Goal: Information Seeking & Learning: Learn about a topic

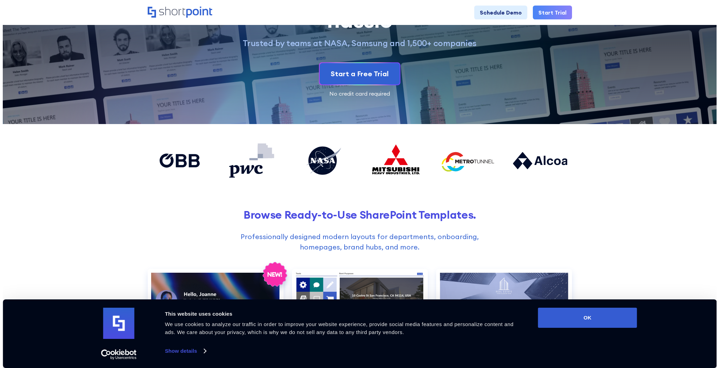
scroll to position [208, 0]
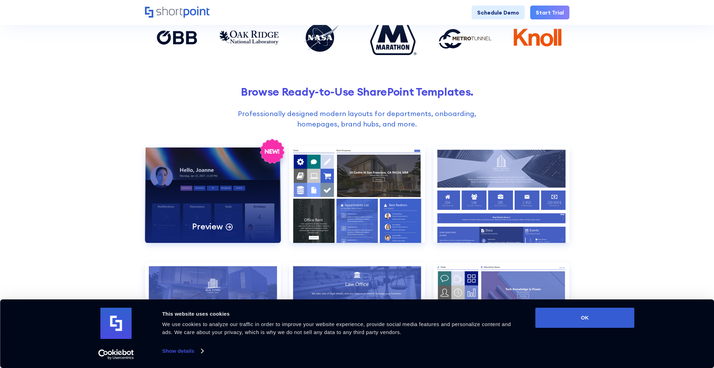
click at [242, 186] on div "Preview" at bounding box center [213, 194] width 136 height 97
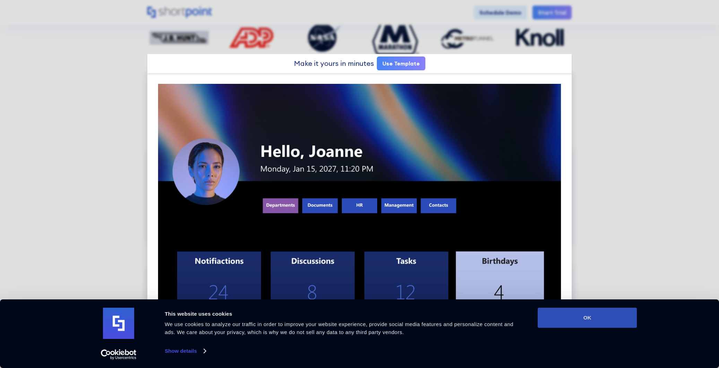
click at [596, 319] on button "OK" at bounding box center [587, 318] width 99 height 20
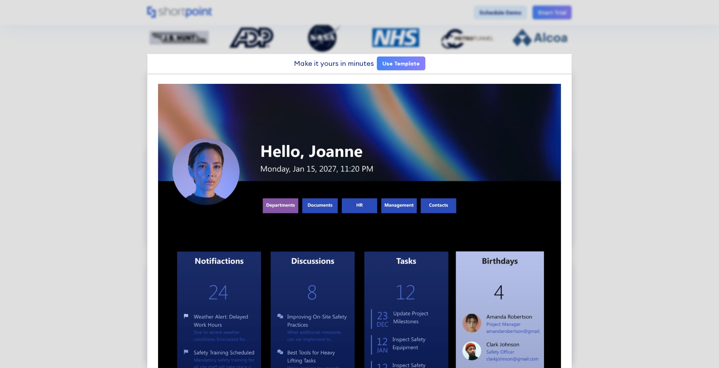
scroll to position [0, 0]
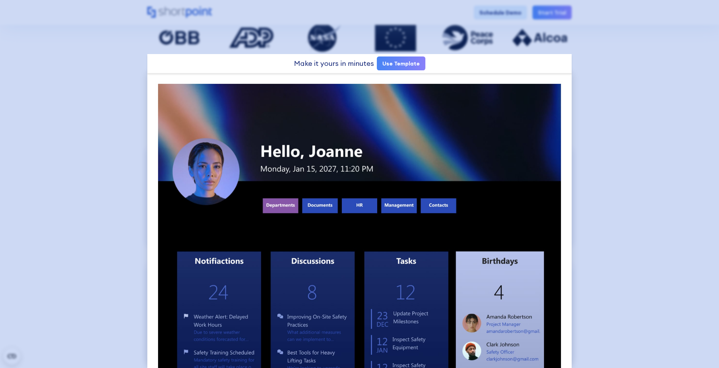
click at [697, 89] on div at bounding box center [359, 184] width 719 height 368
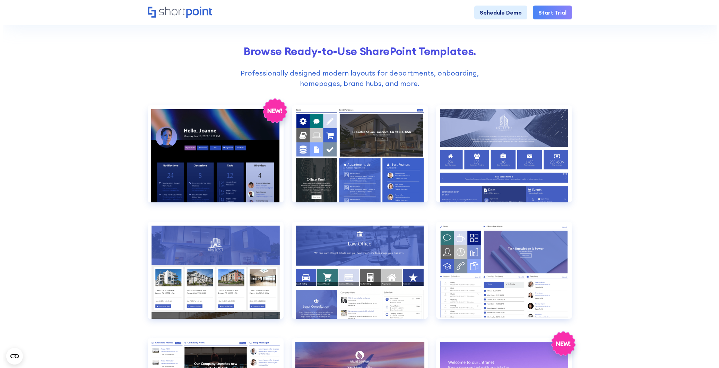
scroll to position [381, 0]
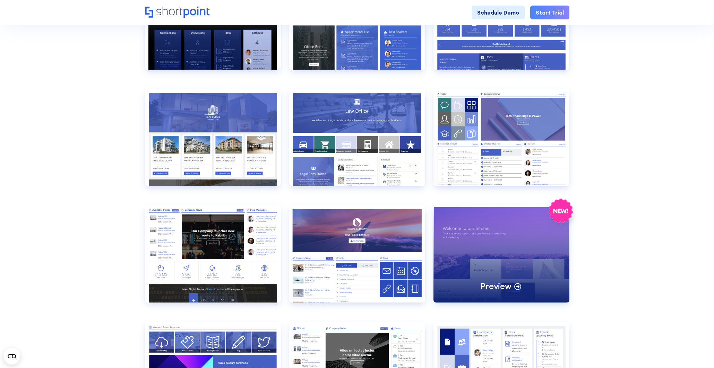
click at [507, 282] on p "Preview" at bounding box center [495, 286] width 31 height 11
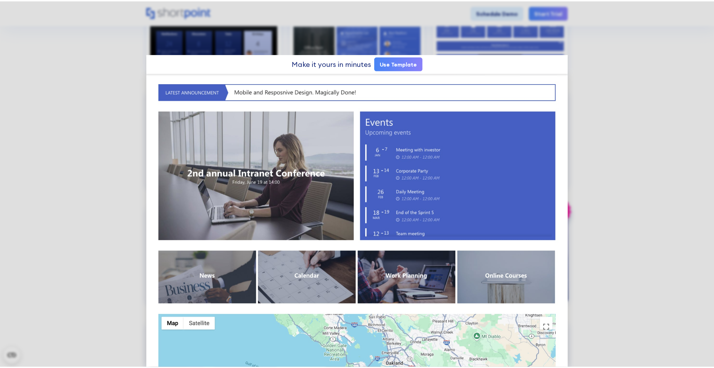
scroll to position [320, 0]
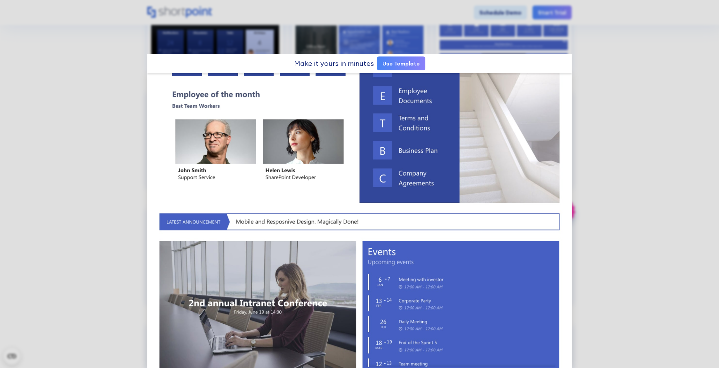
click at [659, 113] on div at bounding box center [359, 184] width 719 height 368
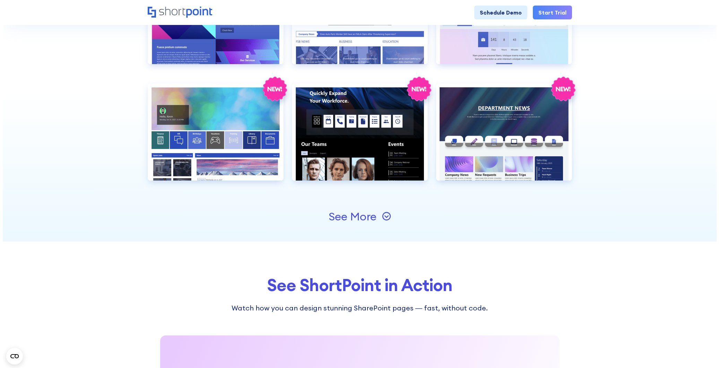
scroll to position [624, 0]
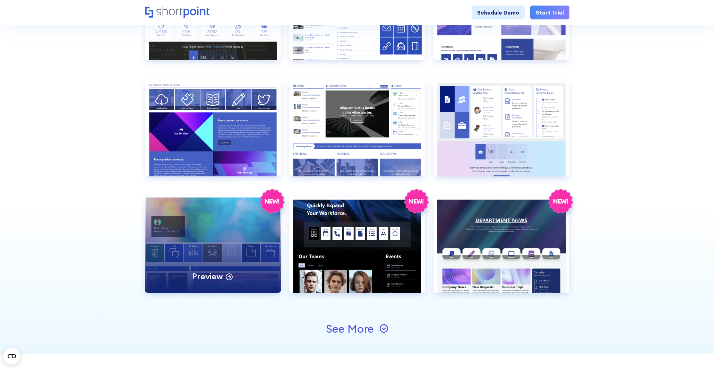
click at [263, 264] on div "Preview" at bounding box center [213, 244] width 136 height 97
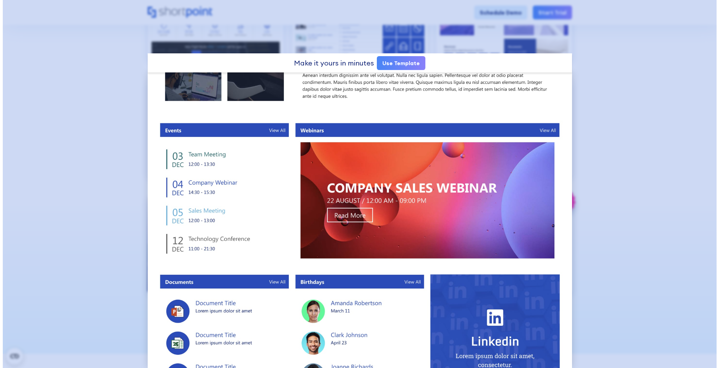
scroll to position [0, 0]
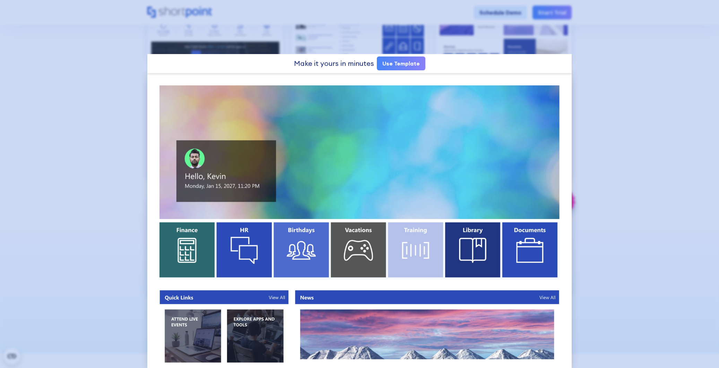
click at [616, 210] on div at bounding box center [359, 184] width 719 height 368
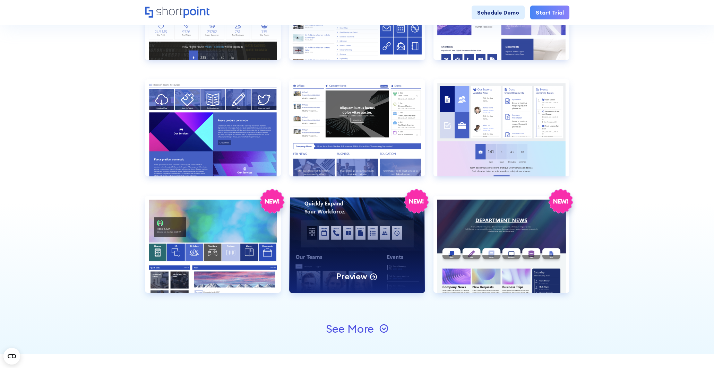
click at [344, 257] on div "Preview" at bounding box center [357, 244] width 136 height 97
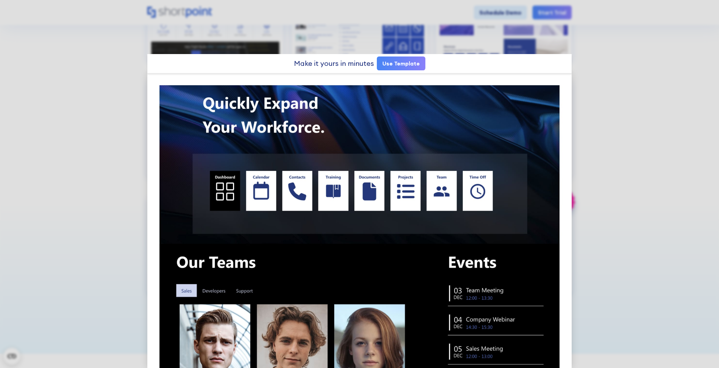
click at [606, 159] on div at bounding box center [359, 184] width 719 height 368
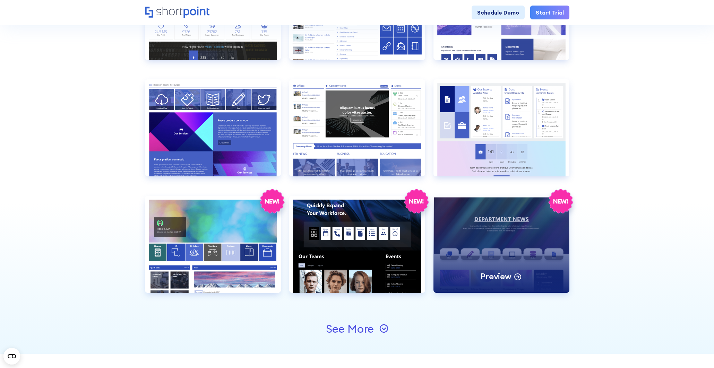
click at [528, 225] on div "Preview" at bounding box center [501, 244] width 136 height 97
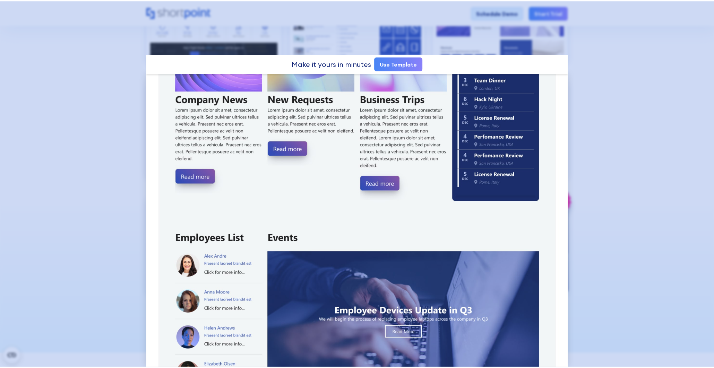
scroll to position [234, 0]
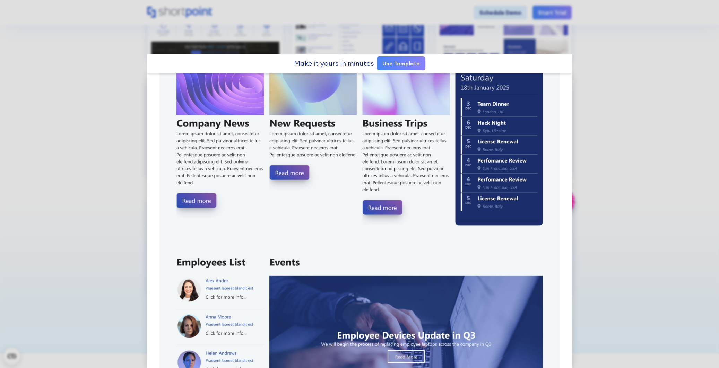
click at [611, 206] on div at bounding box center [359, 184] width 719 height 368
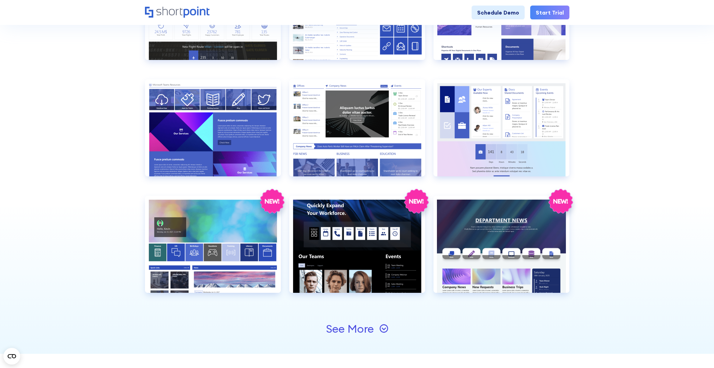
click at [335, 325] on div "See More" at bounding box center [350, 328] width 48 height 11
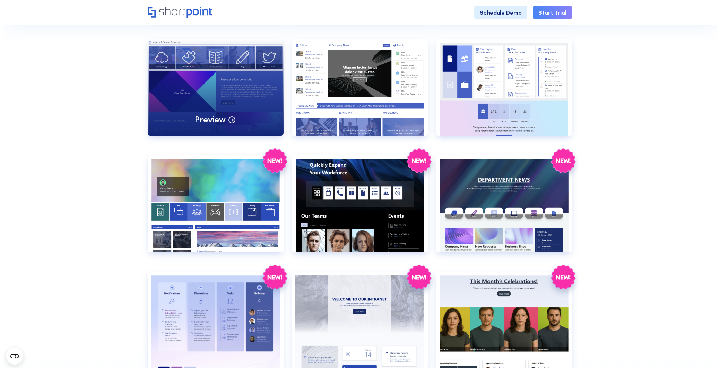
scroll to position [763, 0]
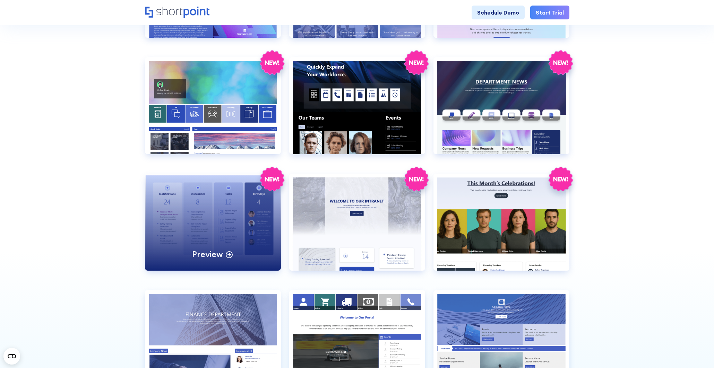
click at [265, 208] on div "Preview" at bounding box center [213, 222] width 136 height 97
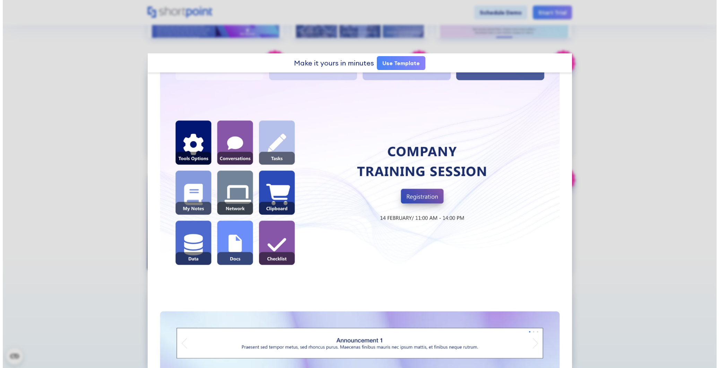
scroll to position [0, 0]
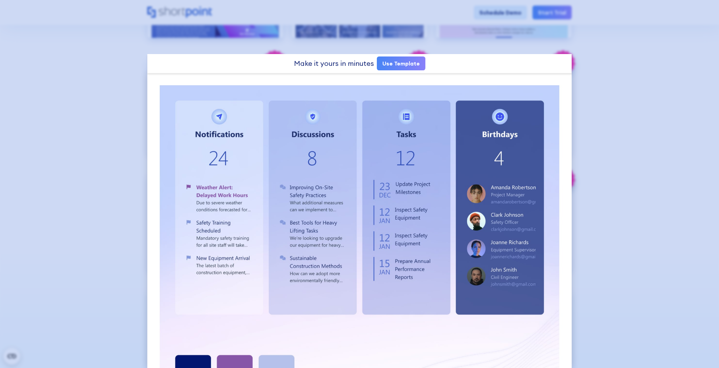
click at [640, 143] on div at bounding box center [359, 184] width 719 height 368
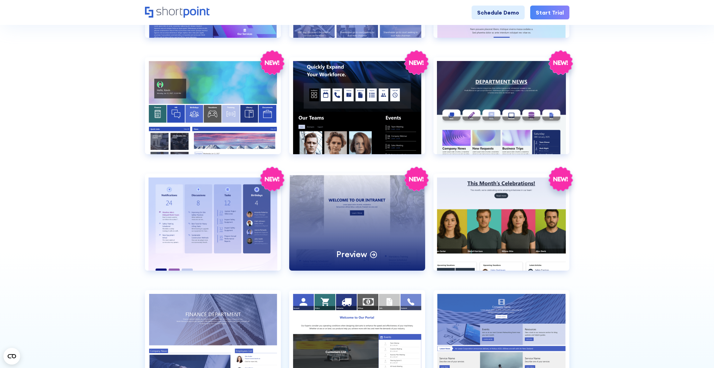
click at [329, 203] on div "Preview" at bounding box center [357, 222] width 136 height 97
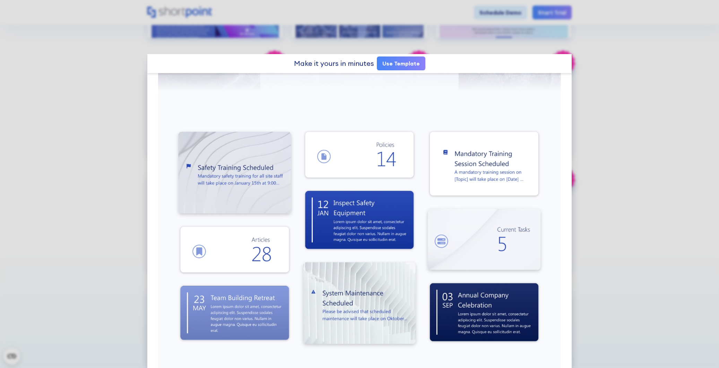
scroll to position [173, 0]
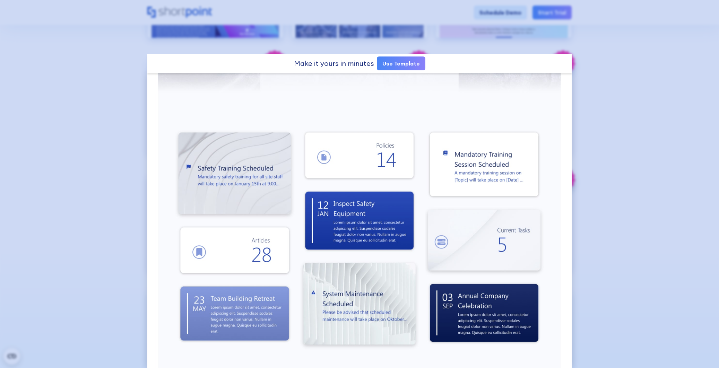
click at [683, 133] on div at bounding box center [359, 184] width 719 height 368
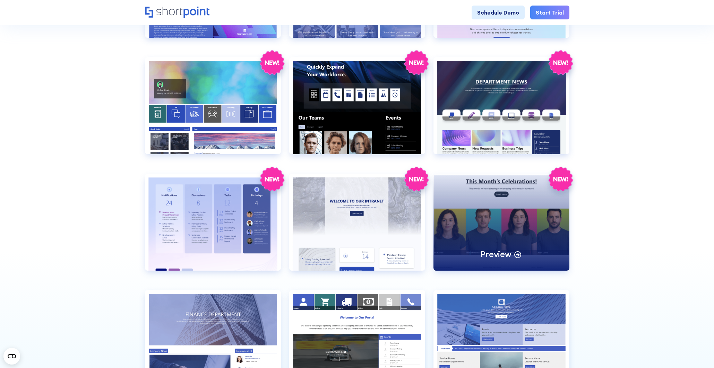
click at [497, 220] on div "Preview" at bounding box center [501, 222] width 136 height 97
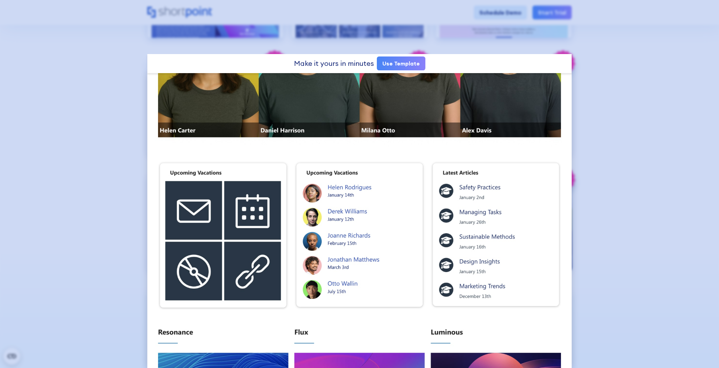
scroll to position [180, 0]
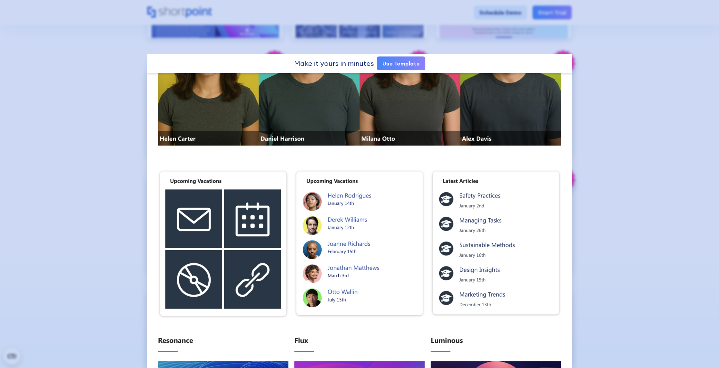
click at [649, 138] on div at bounding box center [359, 184] width 719 height 368
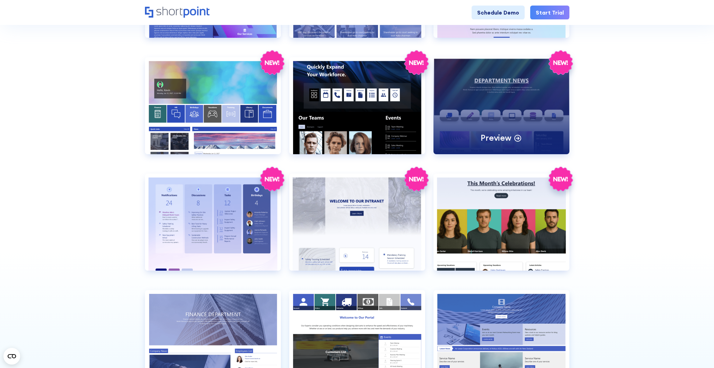
click at [521, 123] on div "Preview" at bounding box center [501, 105] width 136 height 97
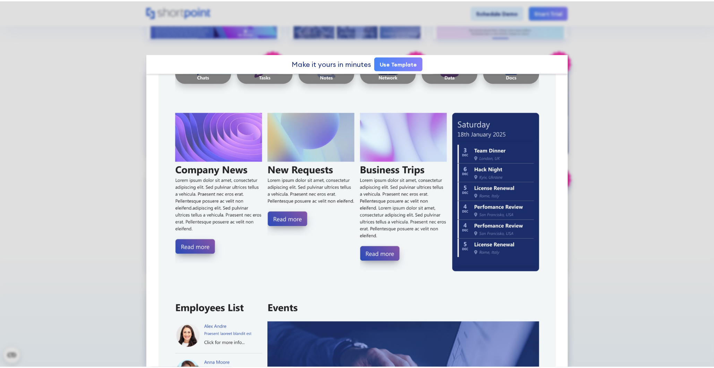
scroll to position [515, 0]
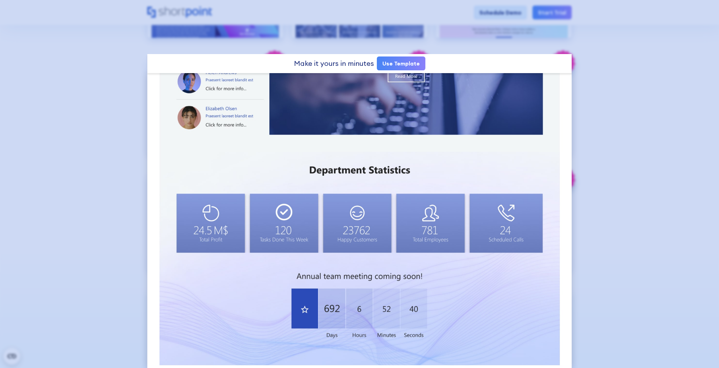
click at [690, 106] on div at bounding box center [359, 184] width 719 height 368
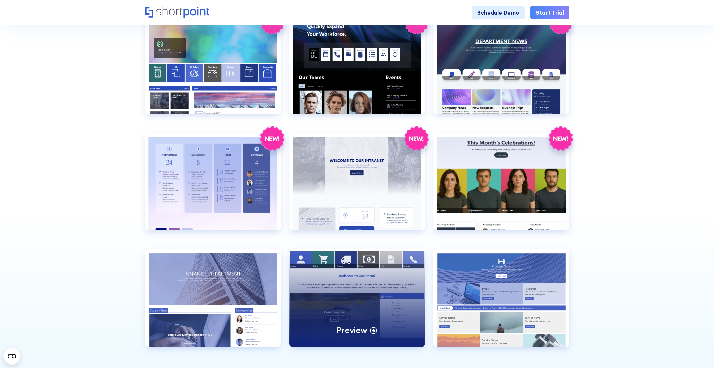
scroll to position [867, 0]
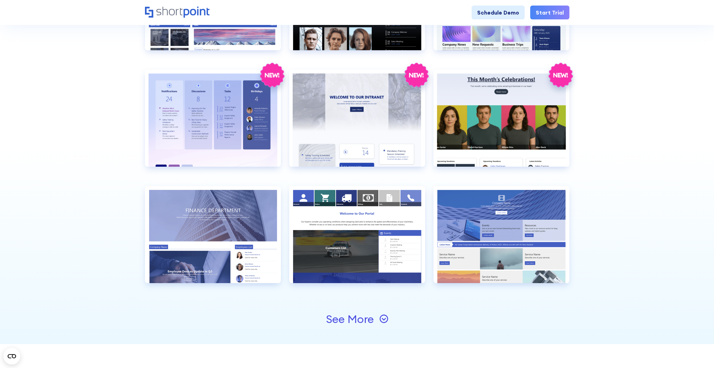
click at [360, 319] on div "See More" at bounding box center [350, 319] width 48 height 11
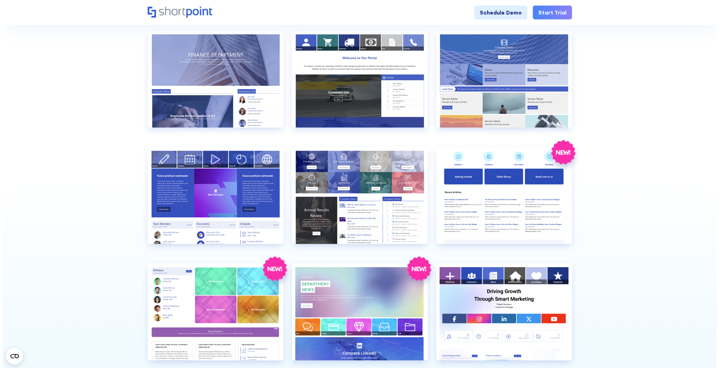
scroll to position [1040, 0]
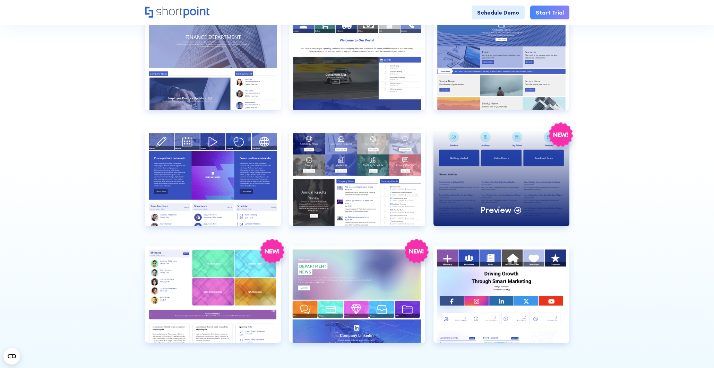
click at [515, 194] on div "Preview" at bounding box center [501, 177] width 136 height 97
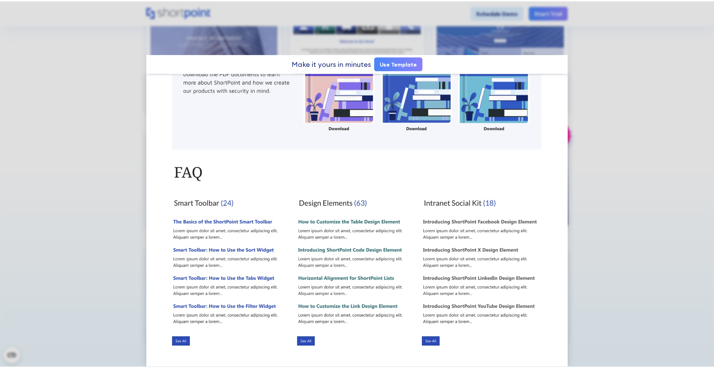
scroll to position [0, 0]
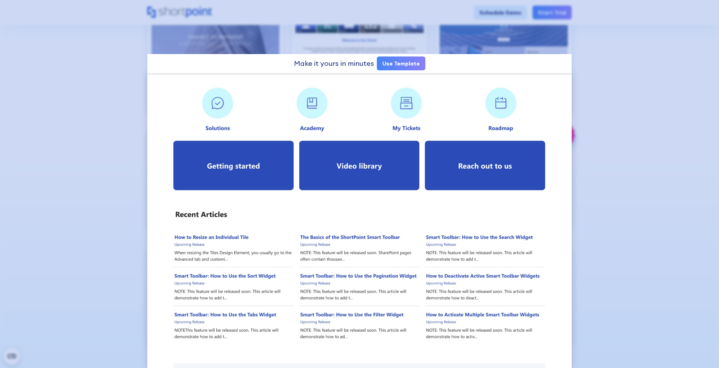
click at [643, 171] on div at bounding box center [359, 184] width 719 height 368
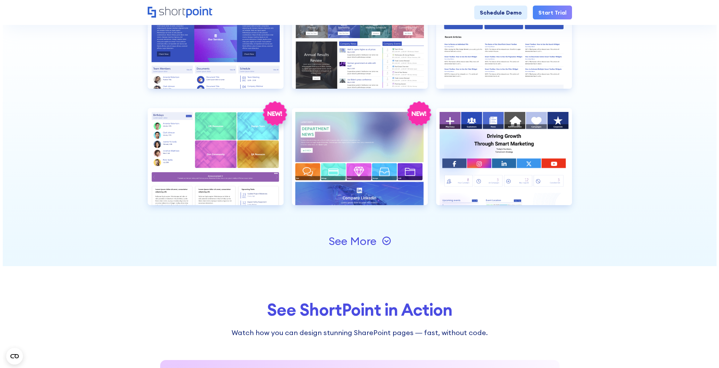
scroll to position [1213, 0]
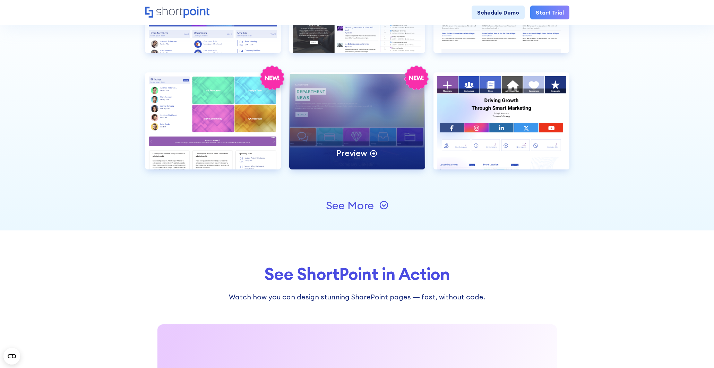
click at [365, 155] on p "Preview" at bounding box center [351, 153] width 31 height 11
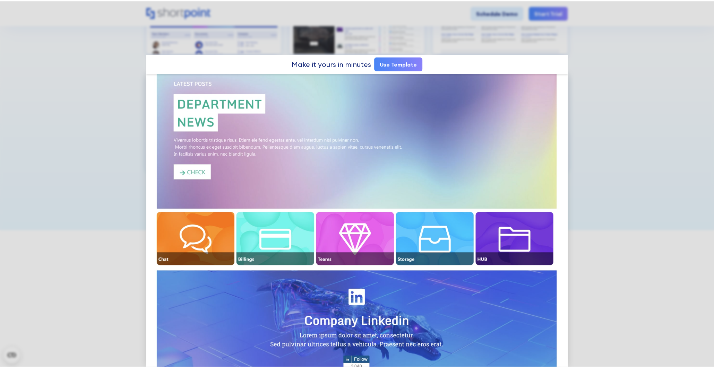
scroll to position [173, 0]
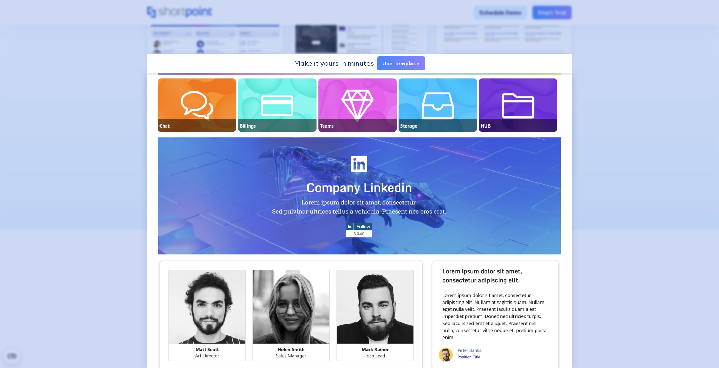
click at [639, 171] on div at bounding box center [359, 184] width 719 height 368
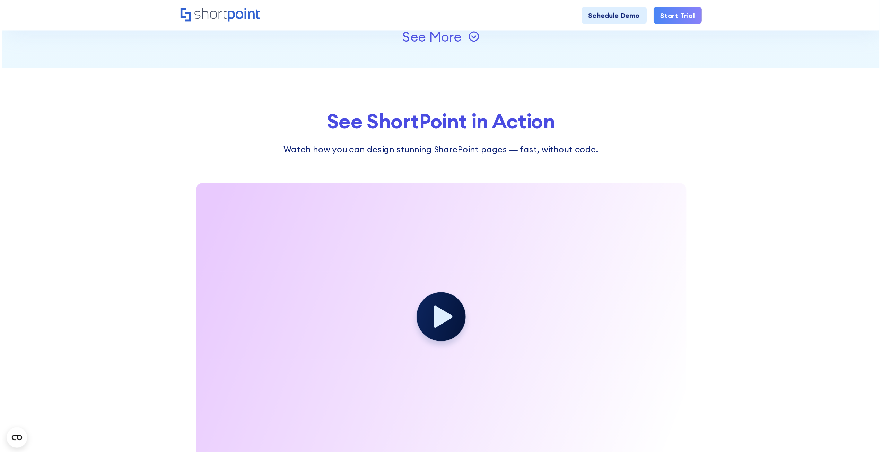
scroll to position [1283, 0]
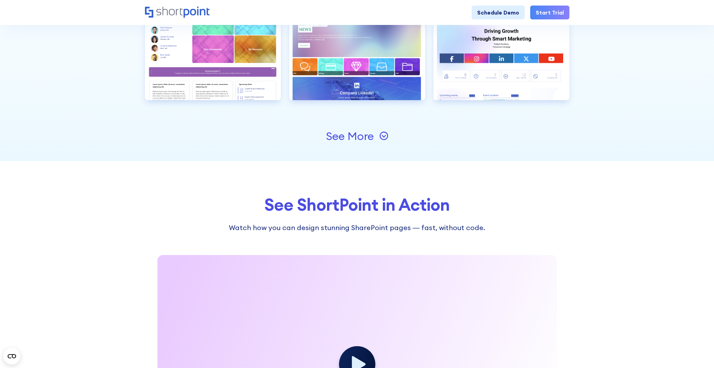
click at [370, 134] on div "See More" at bounding box center [350, 136] width 48 height 11
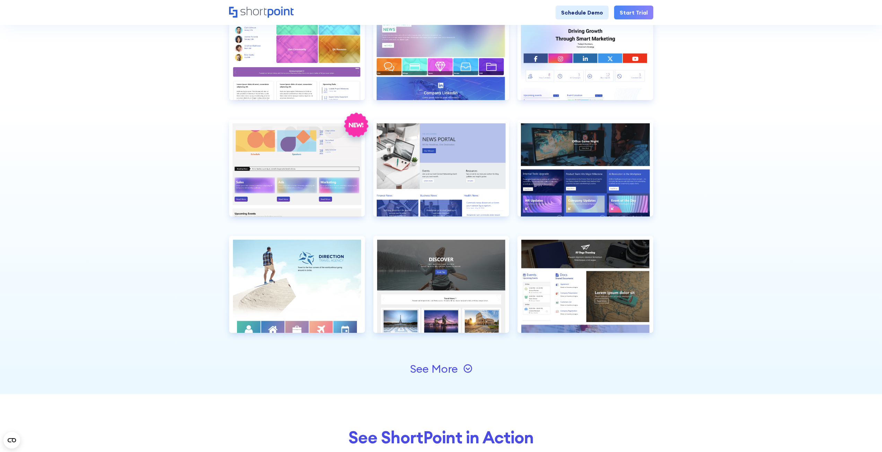
scroll to position [155, 0]
click at [446, 379] on div "See More" at bounding box center [441, 369] width 424 height 50
click at [449, 370] on div "See More" at bounding box center [434, 369] width 48 height 11
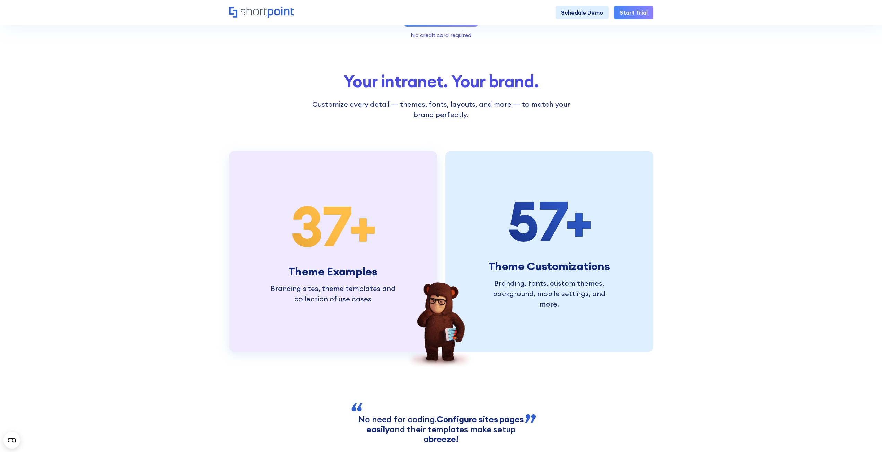
scroll to position [2531, 0]
